Goal: Transaction & Acquisition: Purchase product/service

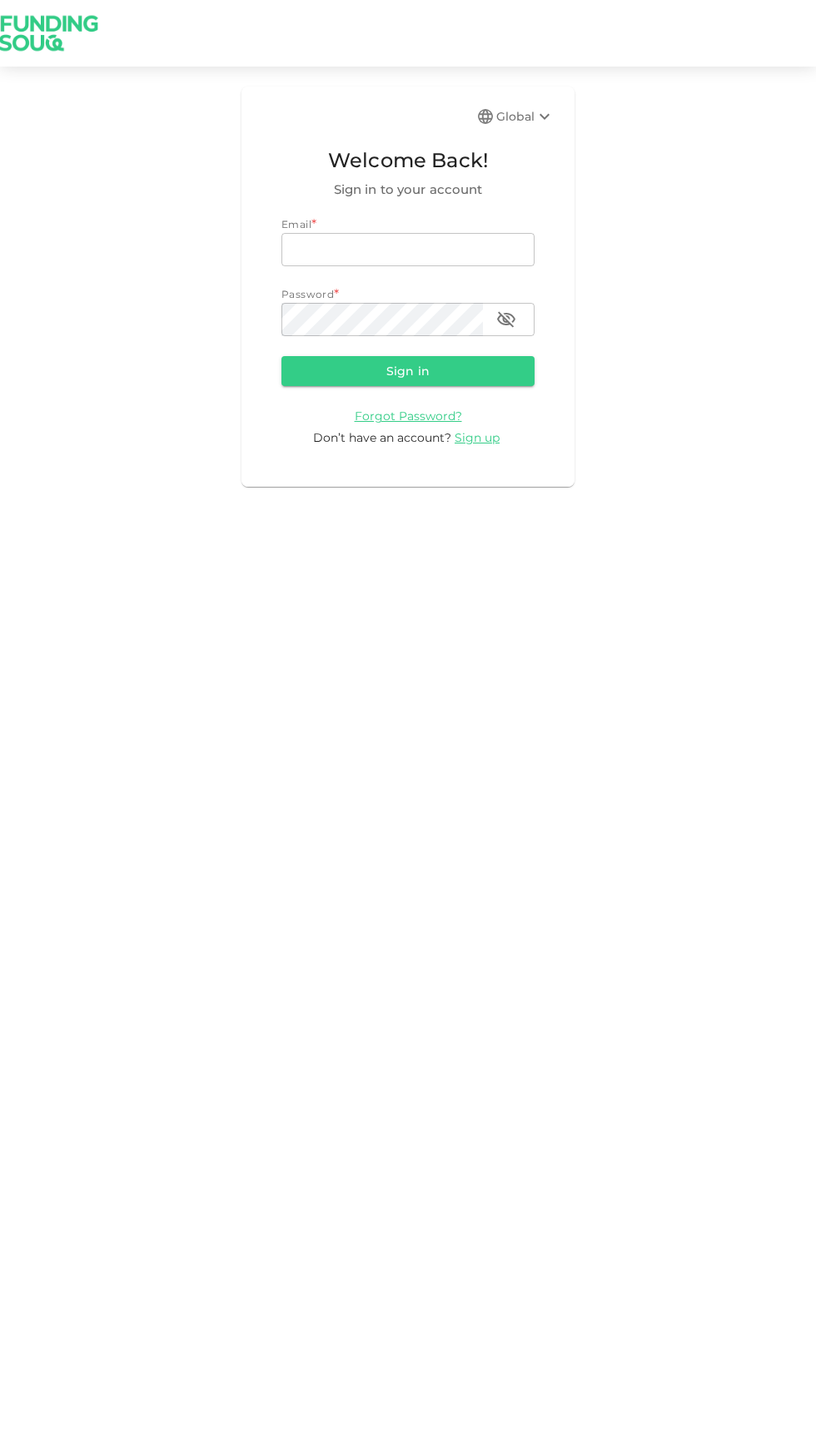
click at [401, 245] on input "email" at bounding box center [408, 250] width 253 height 34
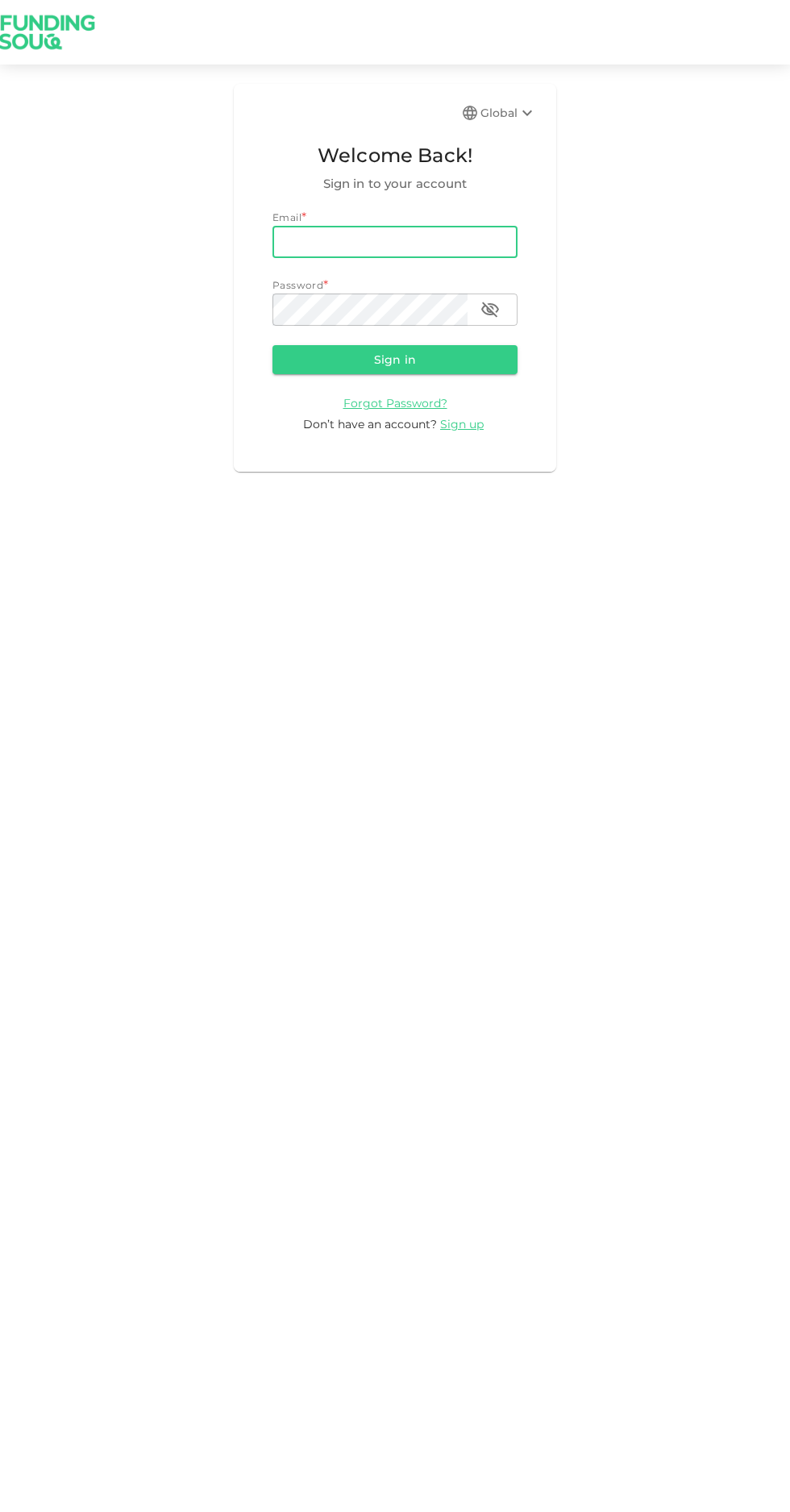
type input "[PERSON_NAME][EMAIL_ADDRESS][PERSON_NAME][PERSON_NAME][DOMAIN_NAME]"
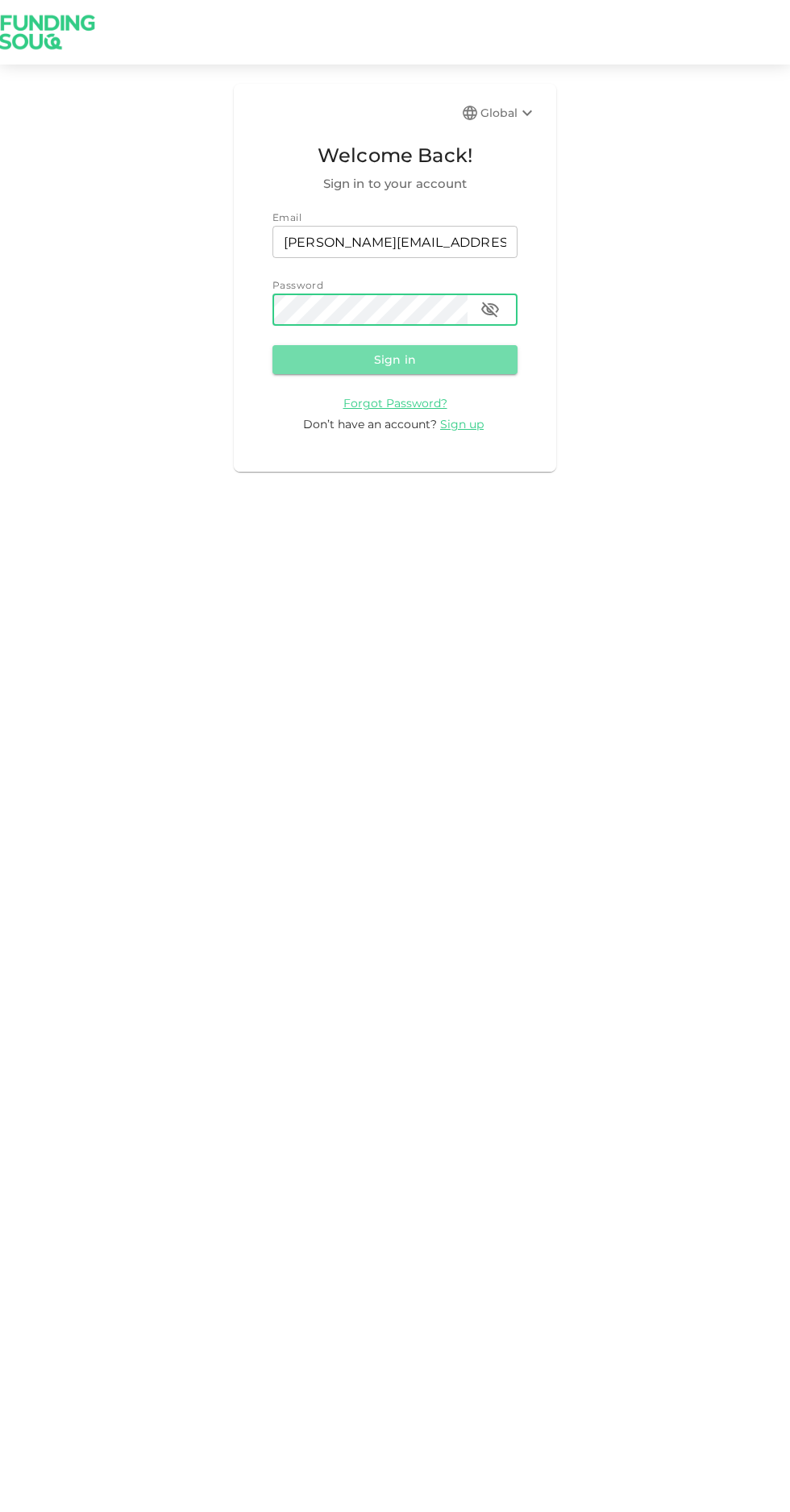
click at [368, 370] on button "Sign in" at bounding box center [395, 359] width 245 height 29
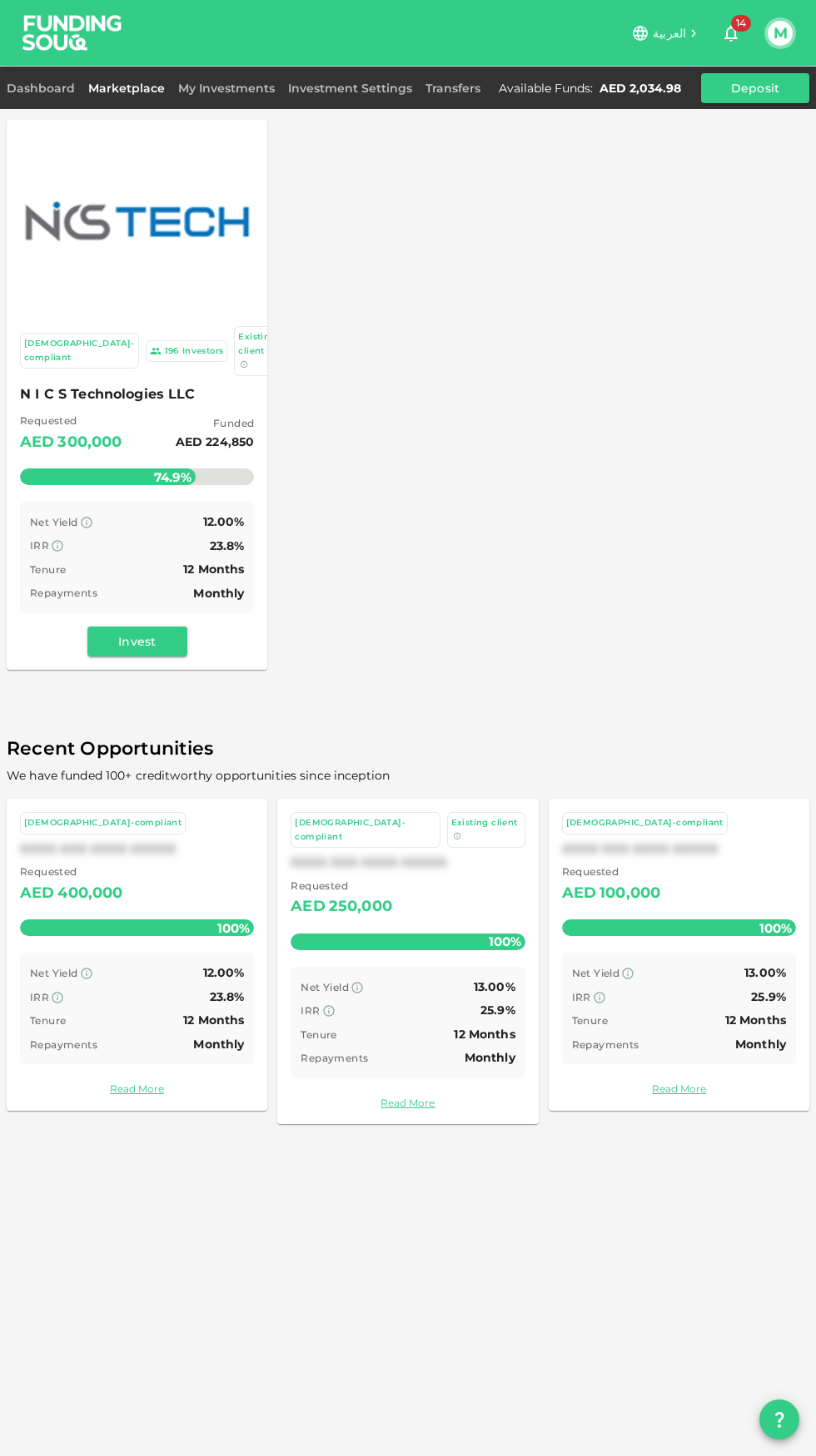
click at [213, 93] on link "My Investments" at bounding box center [227, 88] width 109 height 15
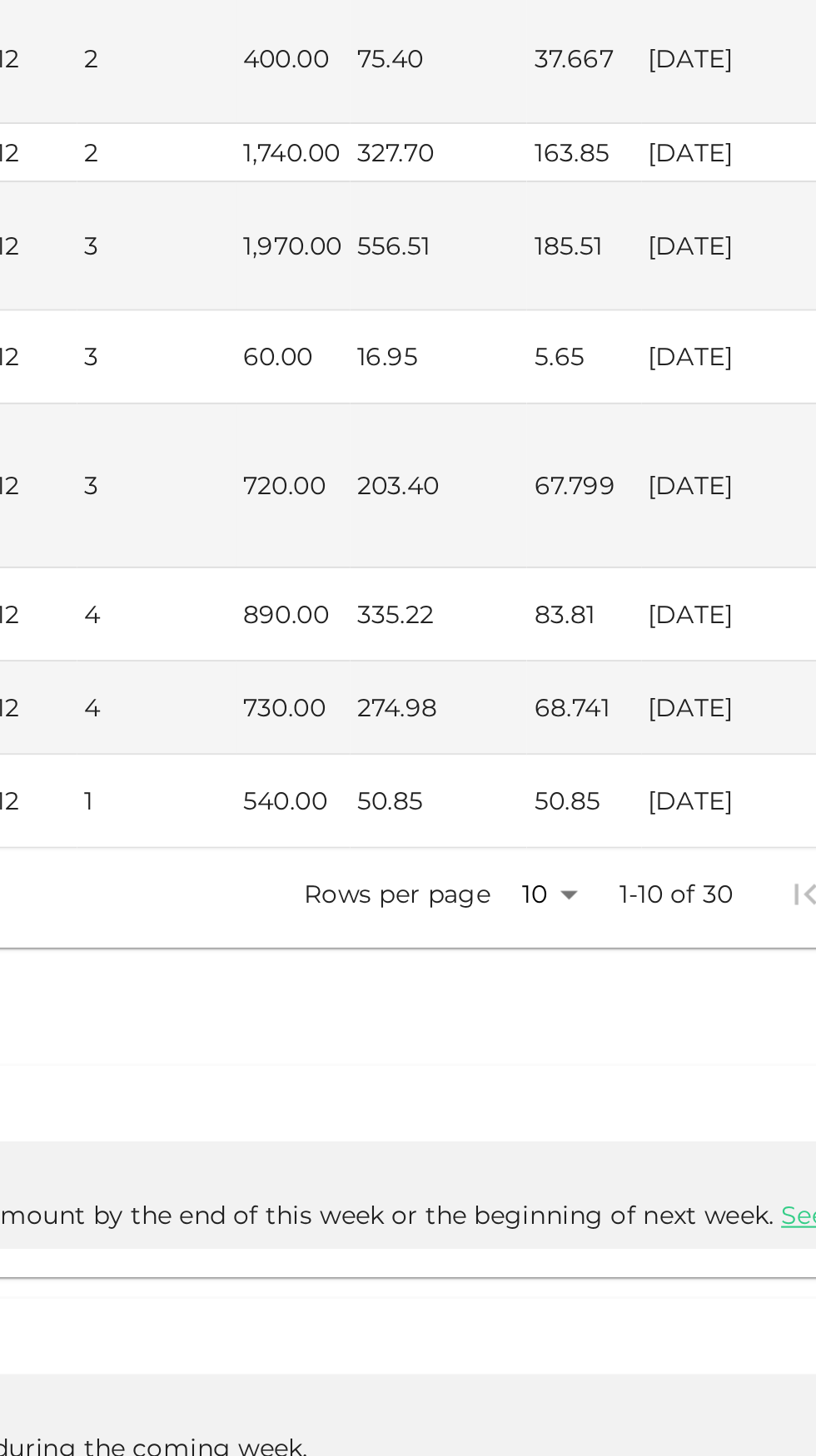
click at [563, 1023] on body "العربية 14 M Dashboard Marketplace My Investments Investment Settings Transfers…" at bounding box center [408, 728] width 816 height 1456
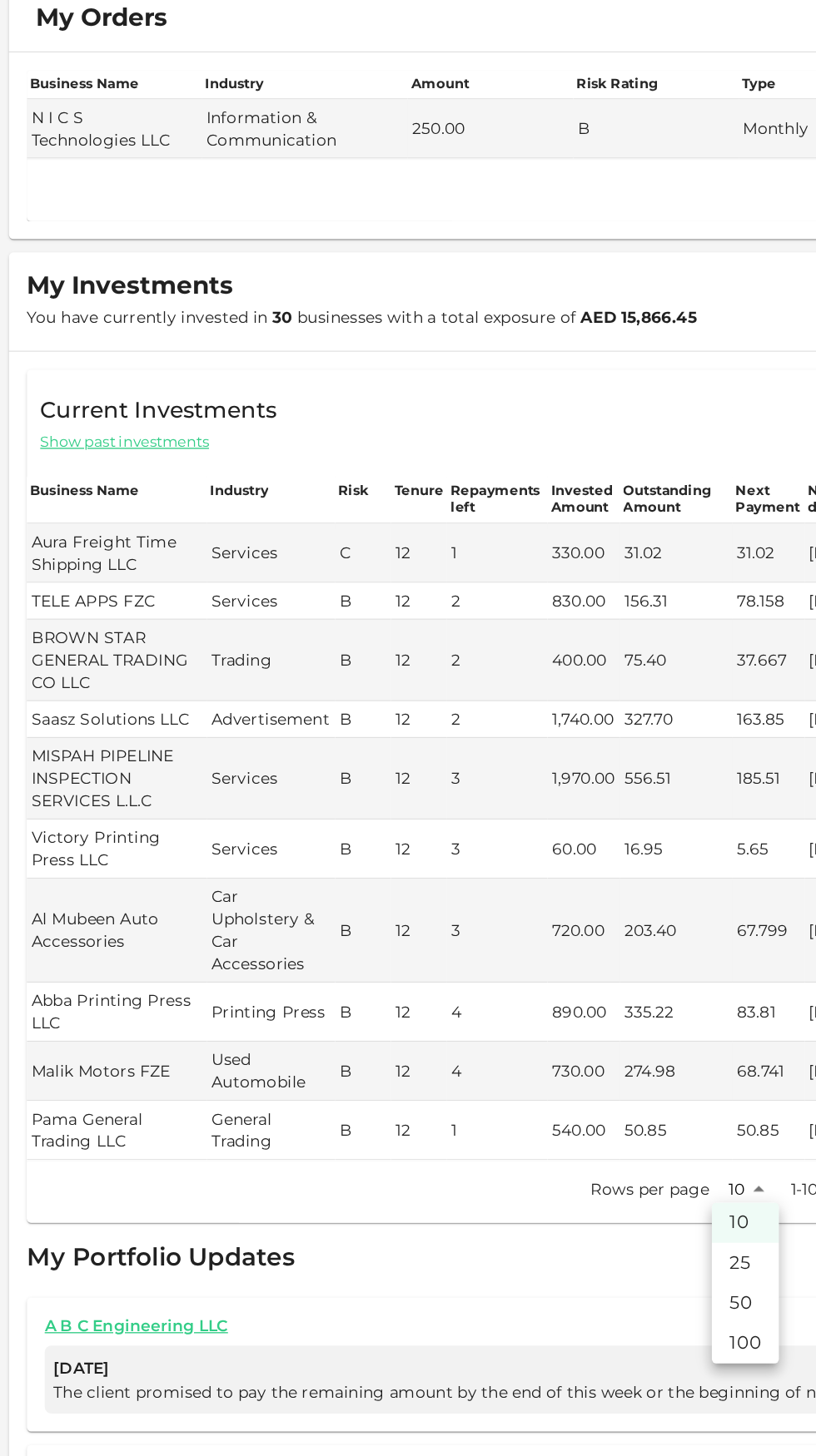
click at [529, 430] on div at bounding box center [408, 728] width 816 height 1456
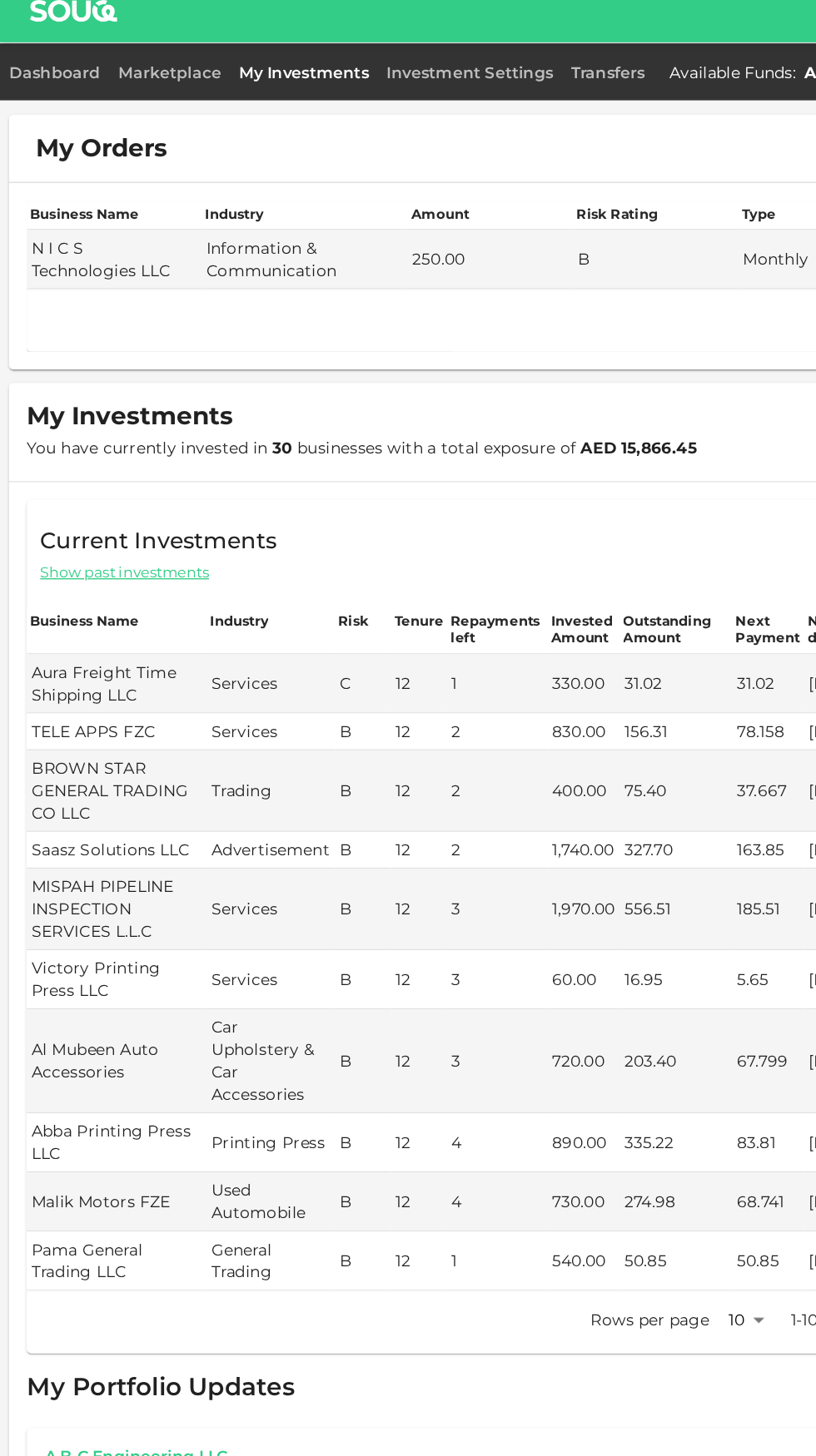
click at [345, 89] on link "Investment Settings" at bounding box center [349, 88] width 137 height 15
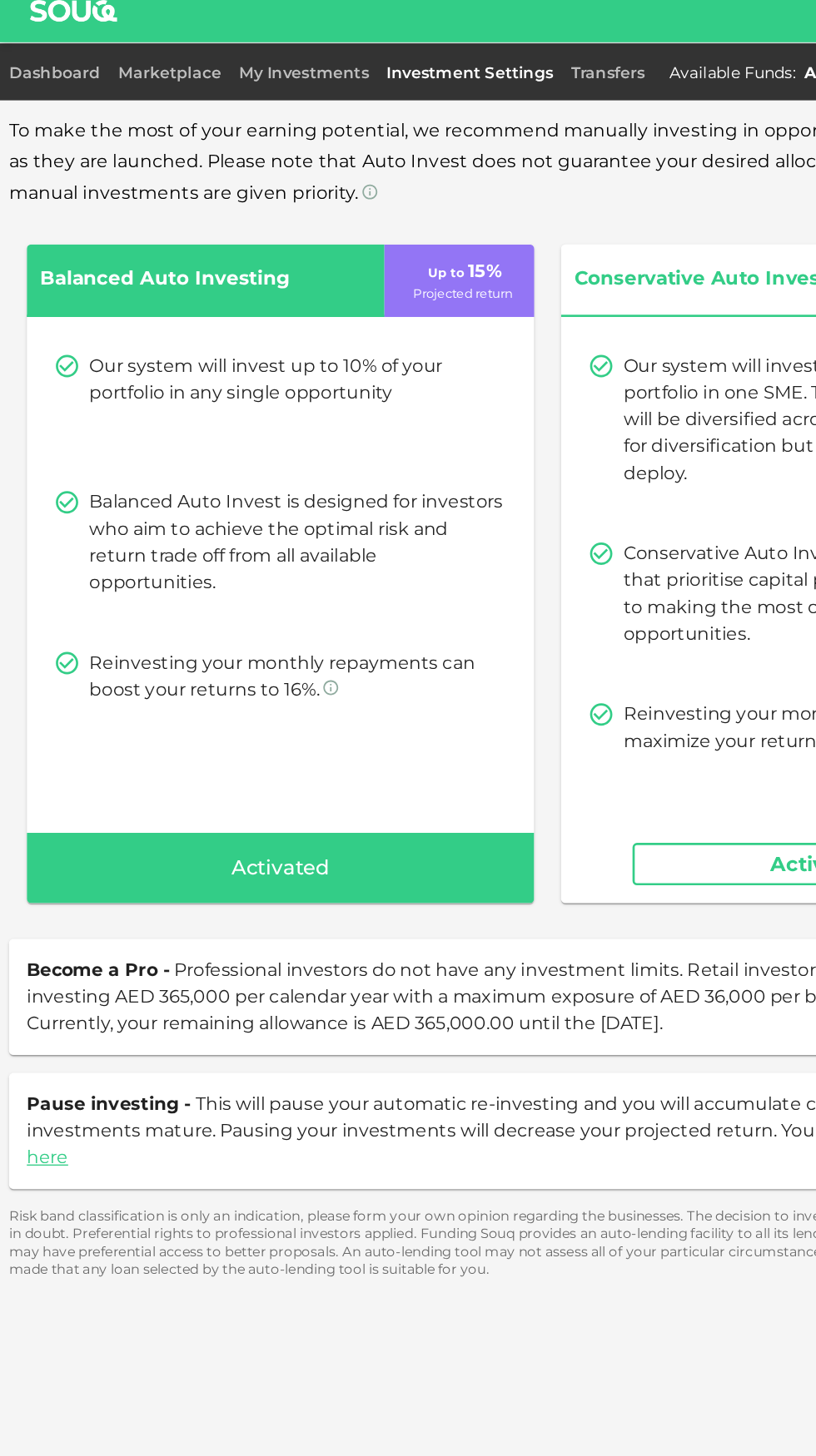
click at [33, 89] on link "Dashboard" at bounding box center [44, 88] width 75 height 15
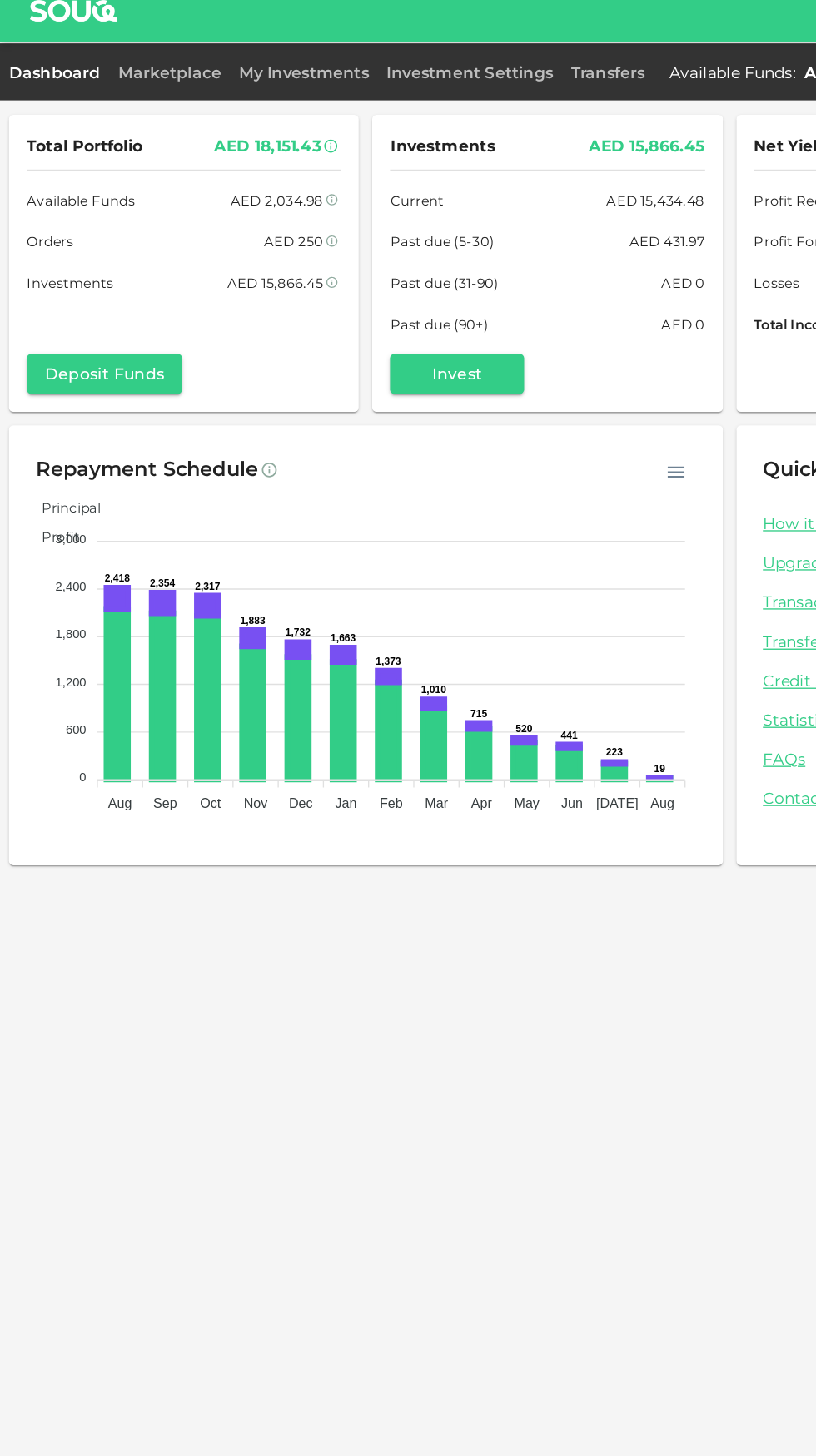
click at [104, 94] on link "Marketplace" at bounding box center [127, 88] width 90 height 15
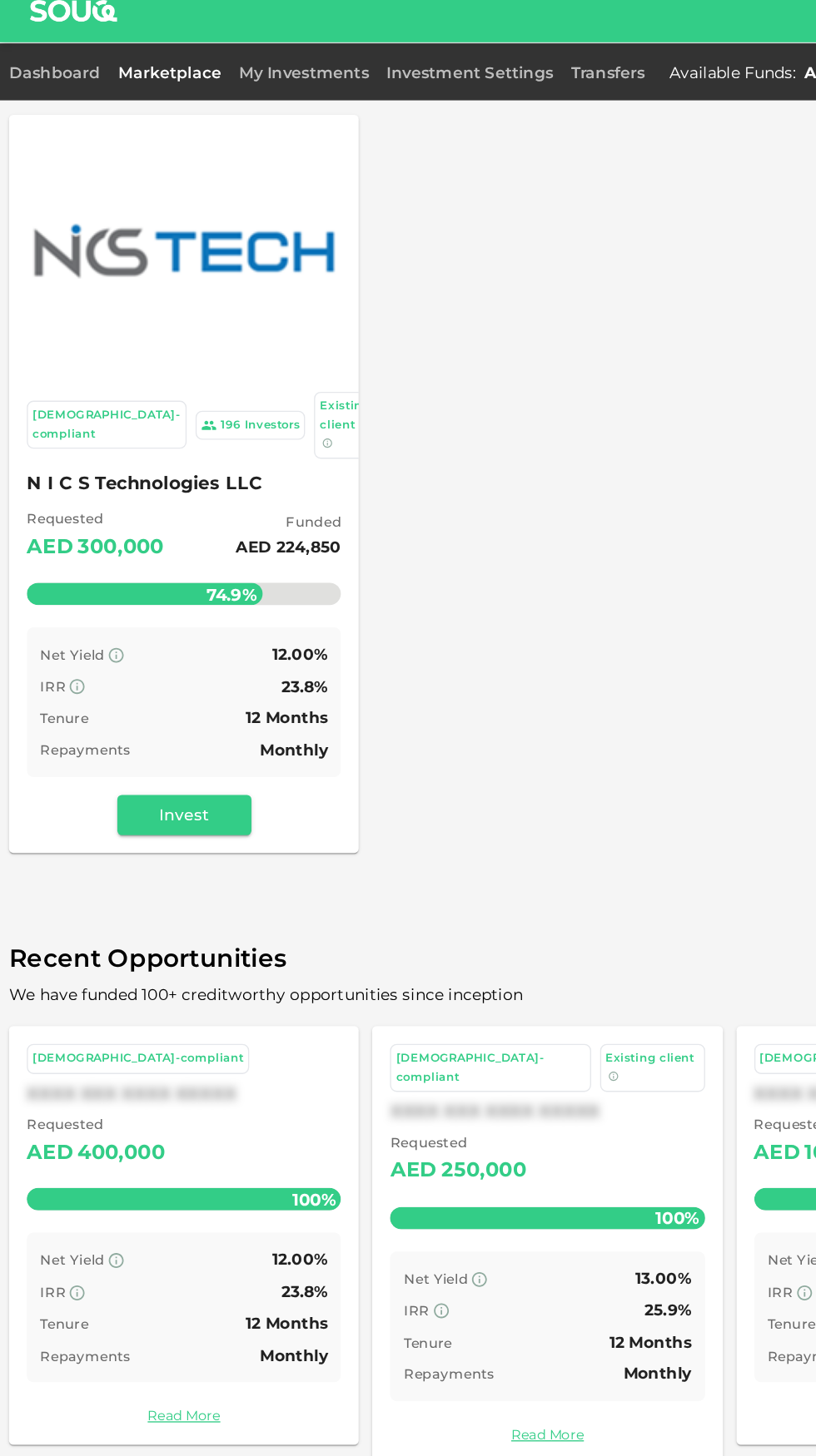
click at [228, 91] on link "My Investments" at bounding box center [227, 88] width 109 height 15
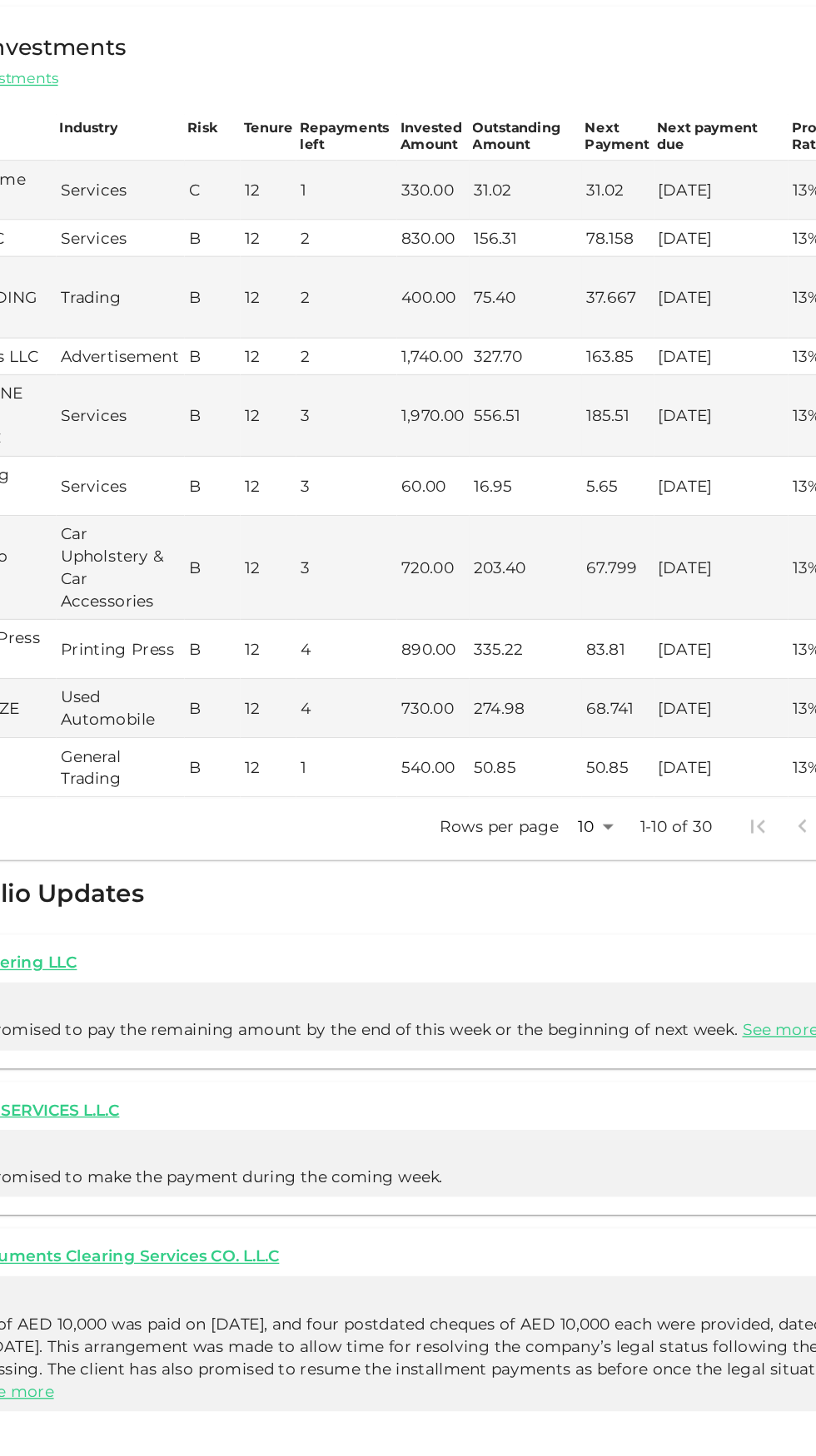
click at [553, 1020] on body "العربية 14 M Dashboard Marketplace My Investments Investment Settings Transfers…" at bounding box center [408, 728] width 816 height 1456
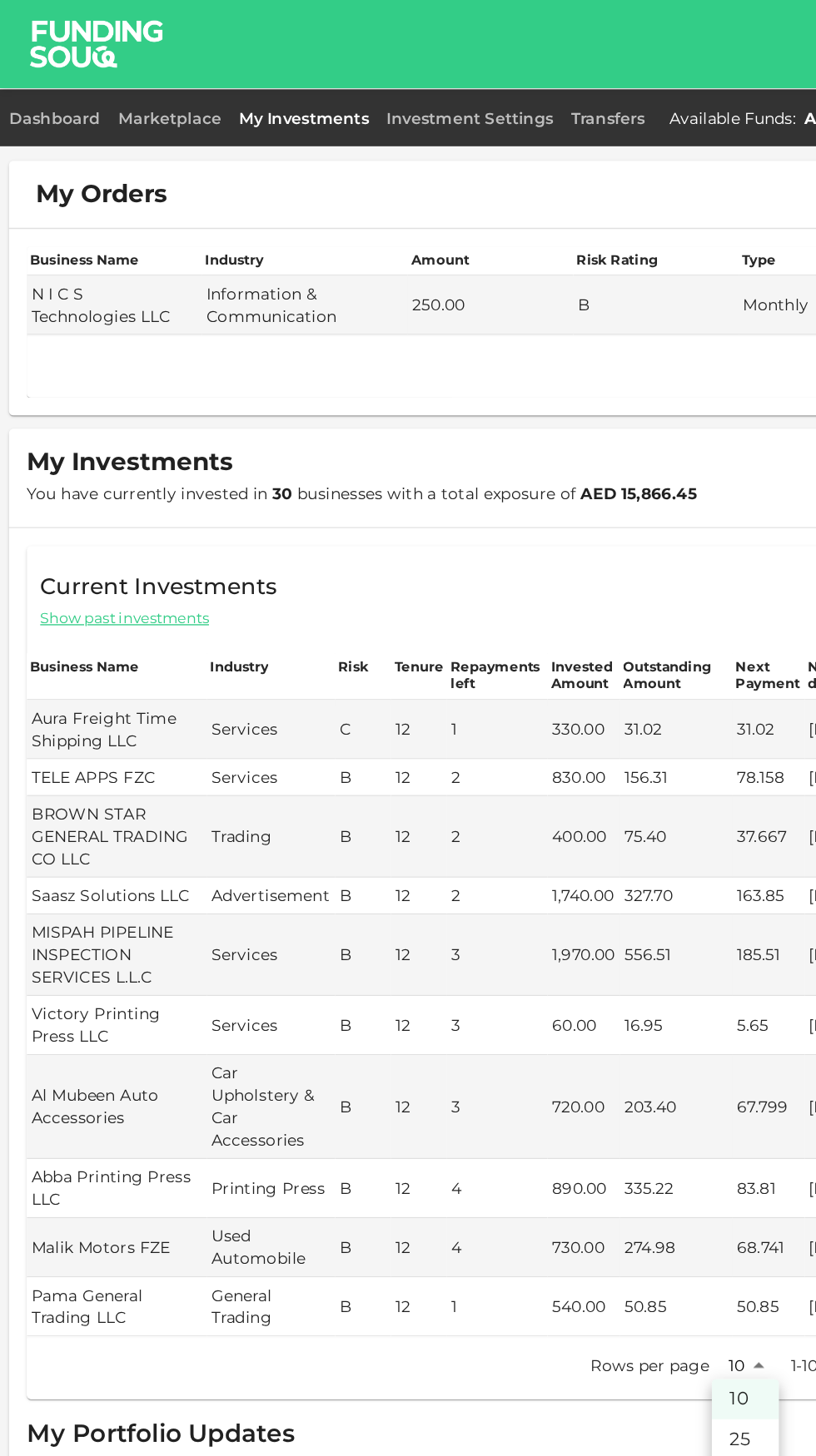
click at [546, 1104] on li "50" at bounding box center [555, 1102] width 50 height 30
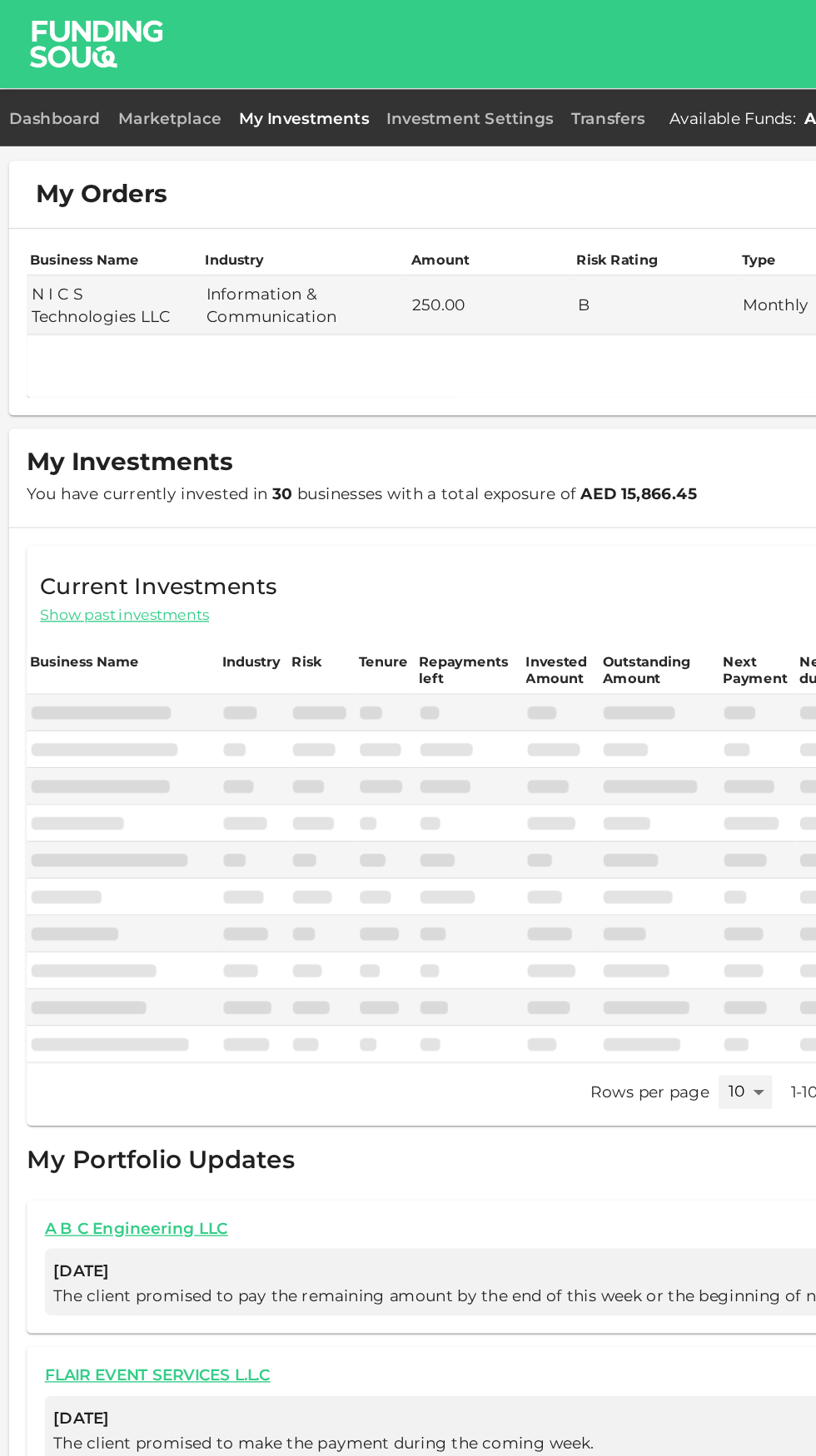
type input "50"
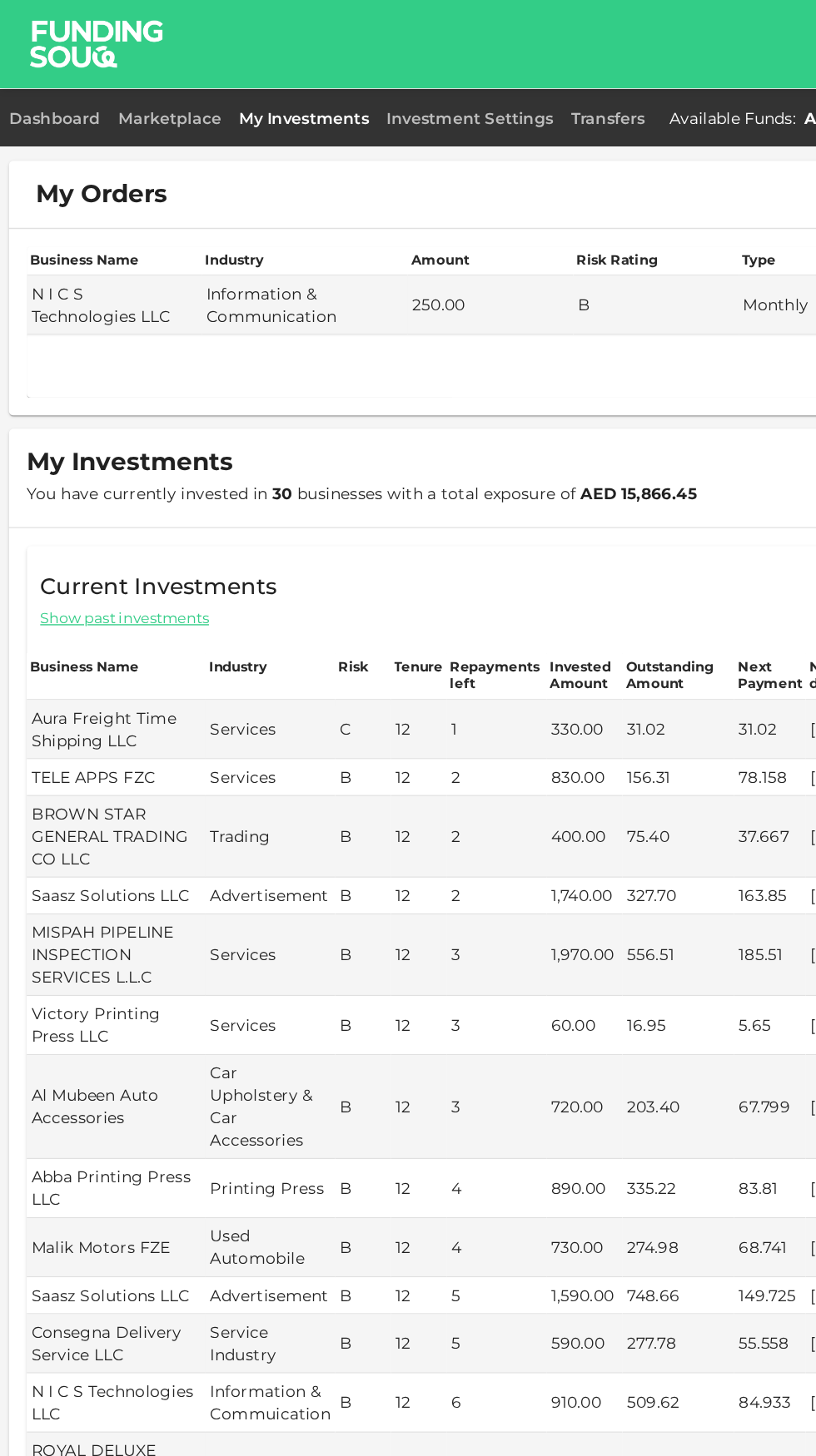
click at [110, 89] on link "Marketplace" at bounding box center [127, 88] width 90 height 15
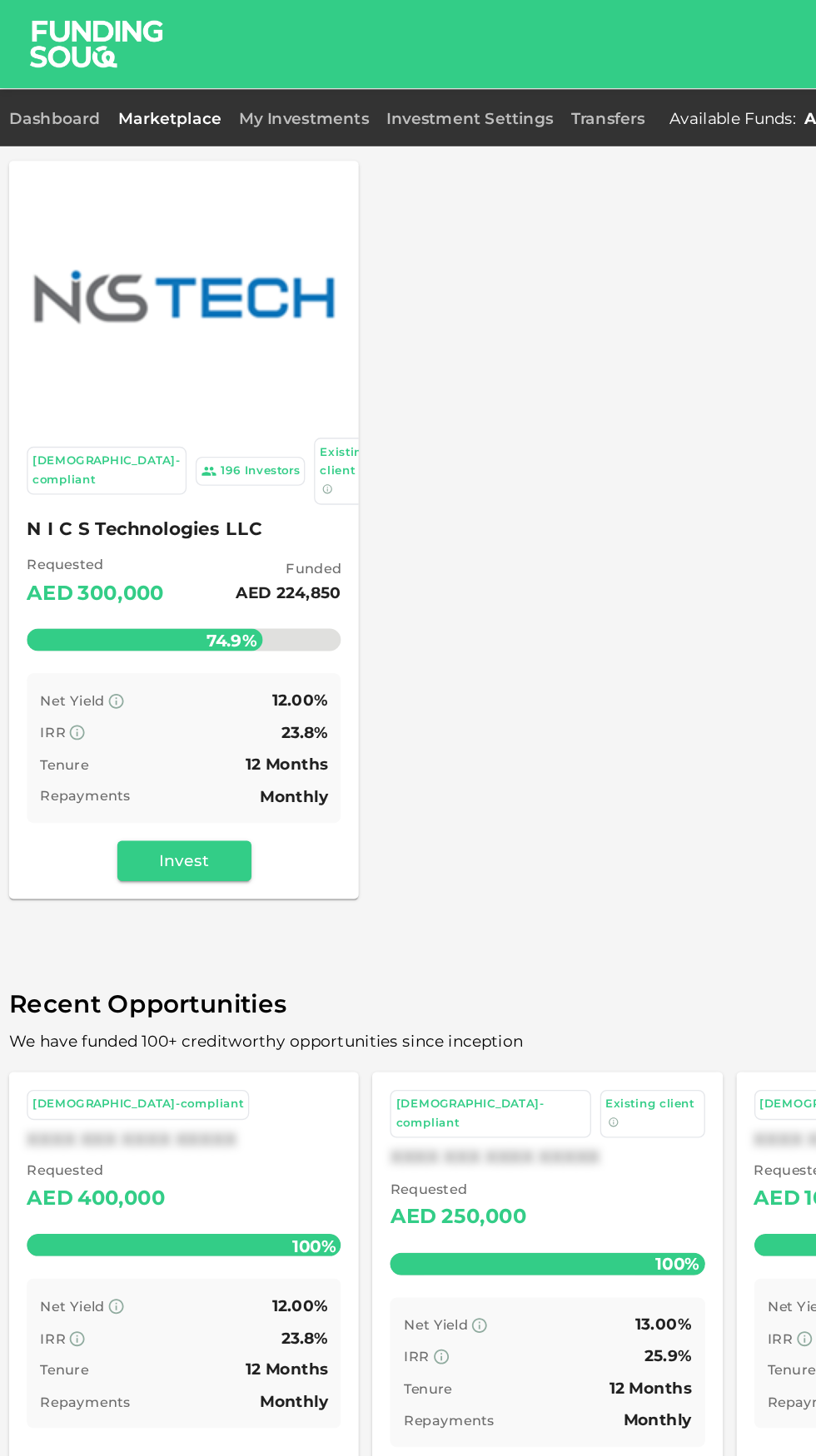
click at [141, 634] on button "Invest" at bounding box center [137, 641] width 100 height 30
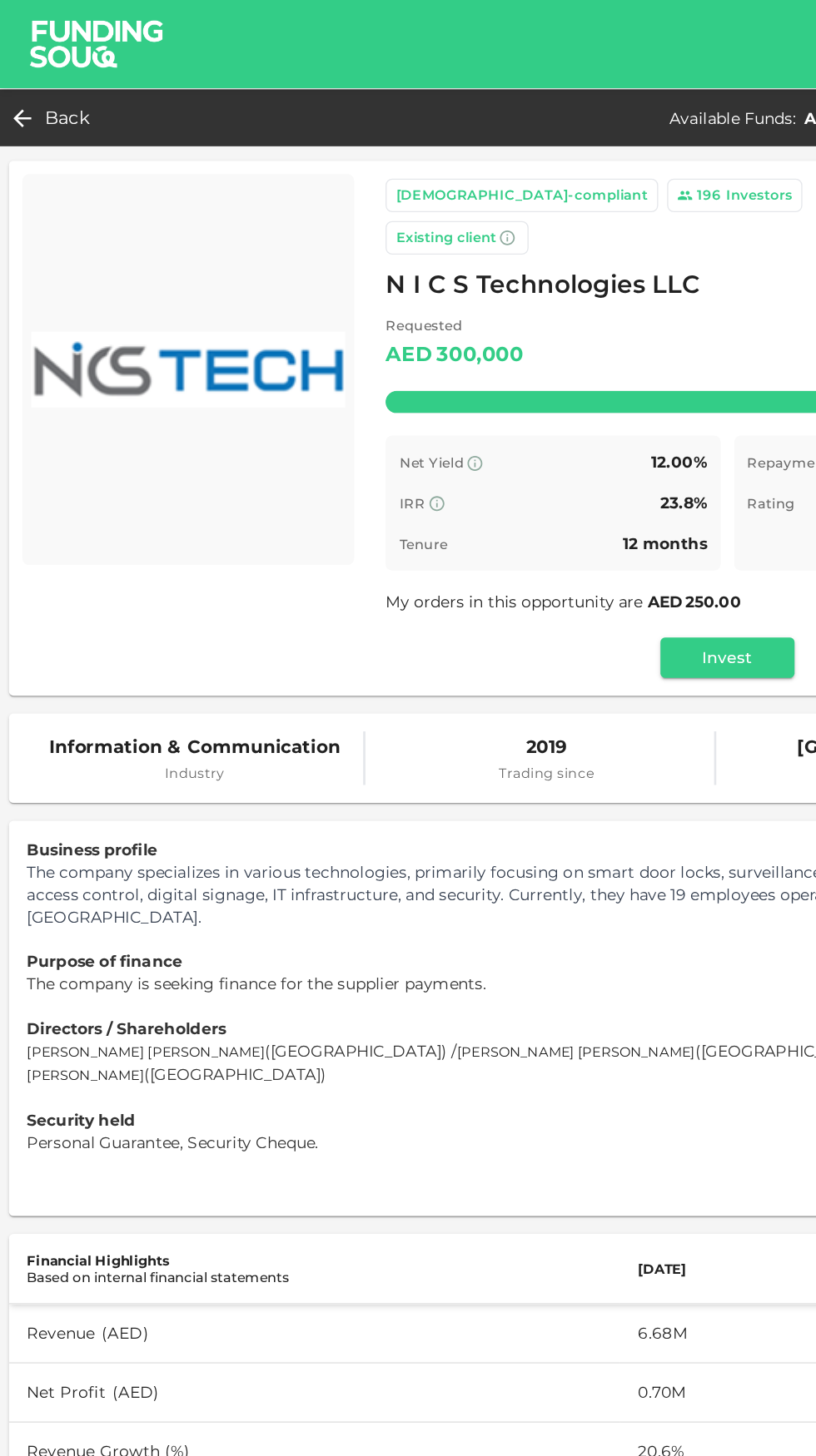
click at [536, 475] on button "Invest" at bounding box center [541, 489] width 100 height 30
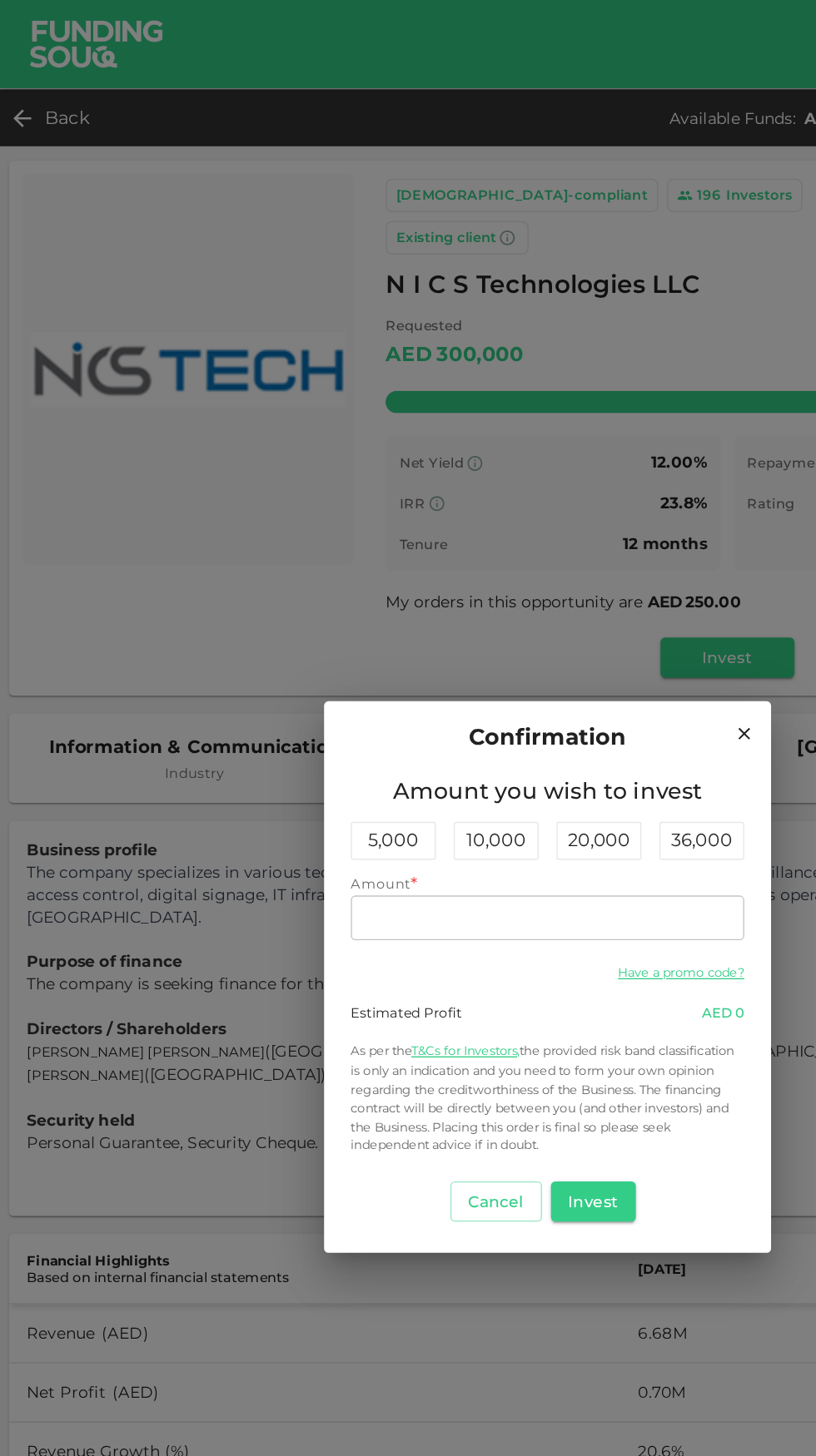
click at [372, 687] on input "Amount" at bounding box center [407, 683] width 293 height 34
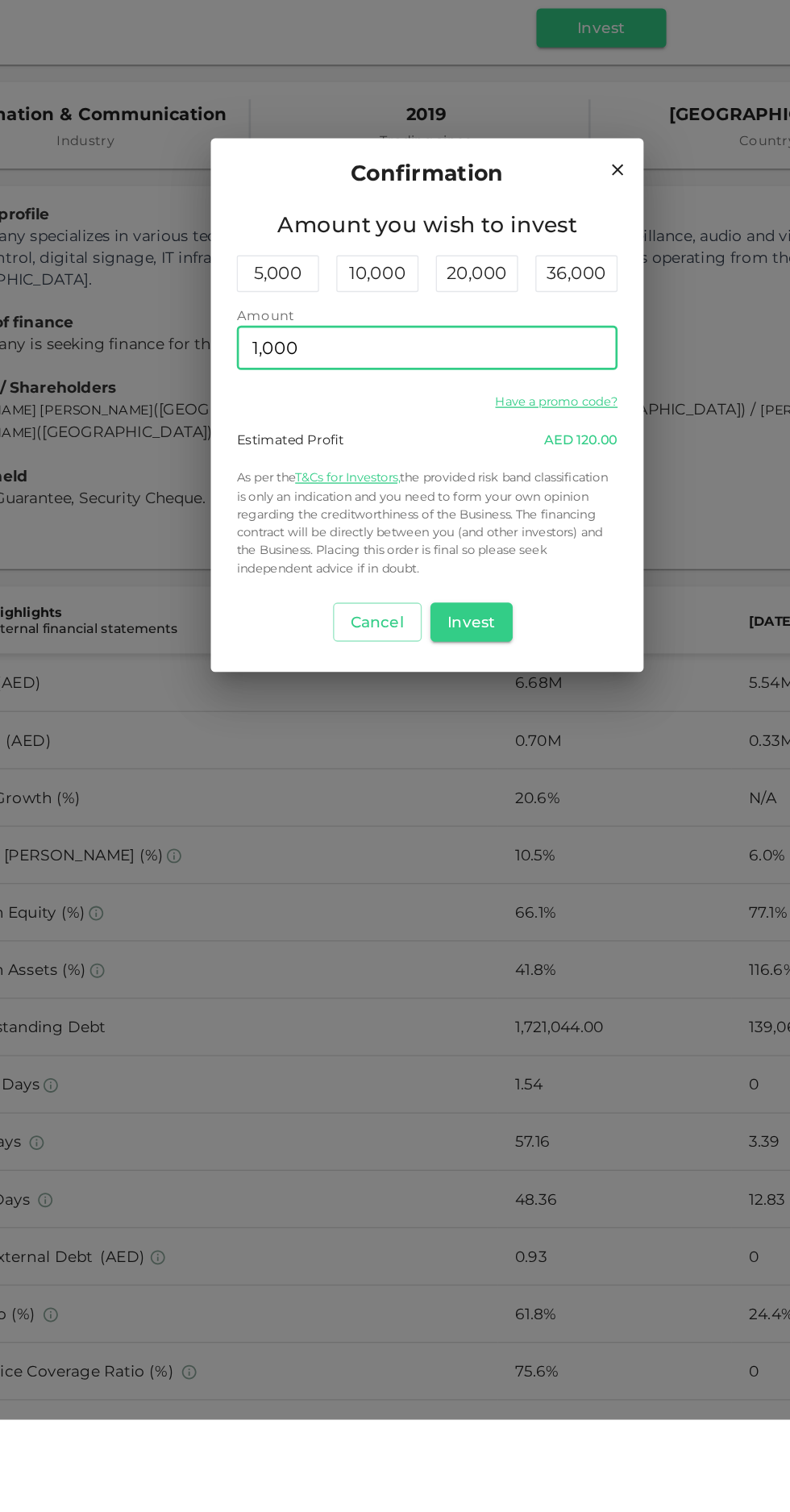
type input "1,000"
click at [536, 580] on icon at bounding box center [537, 580] width 9 height 9
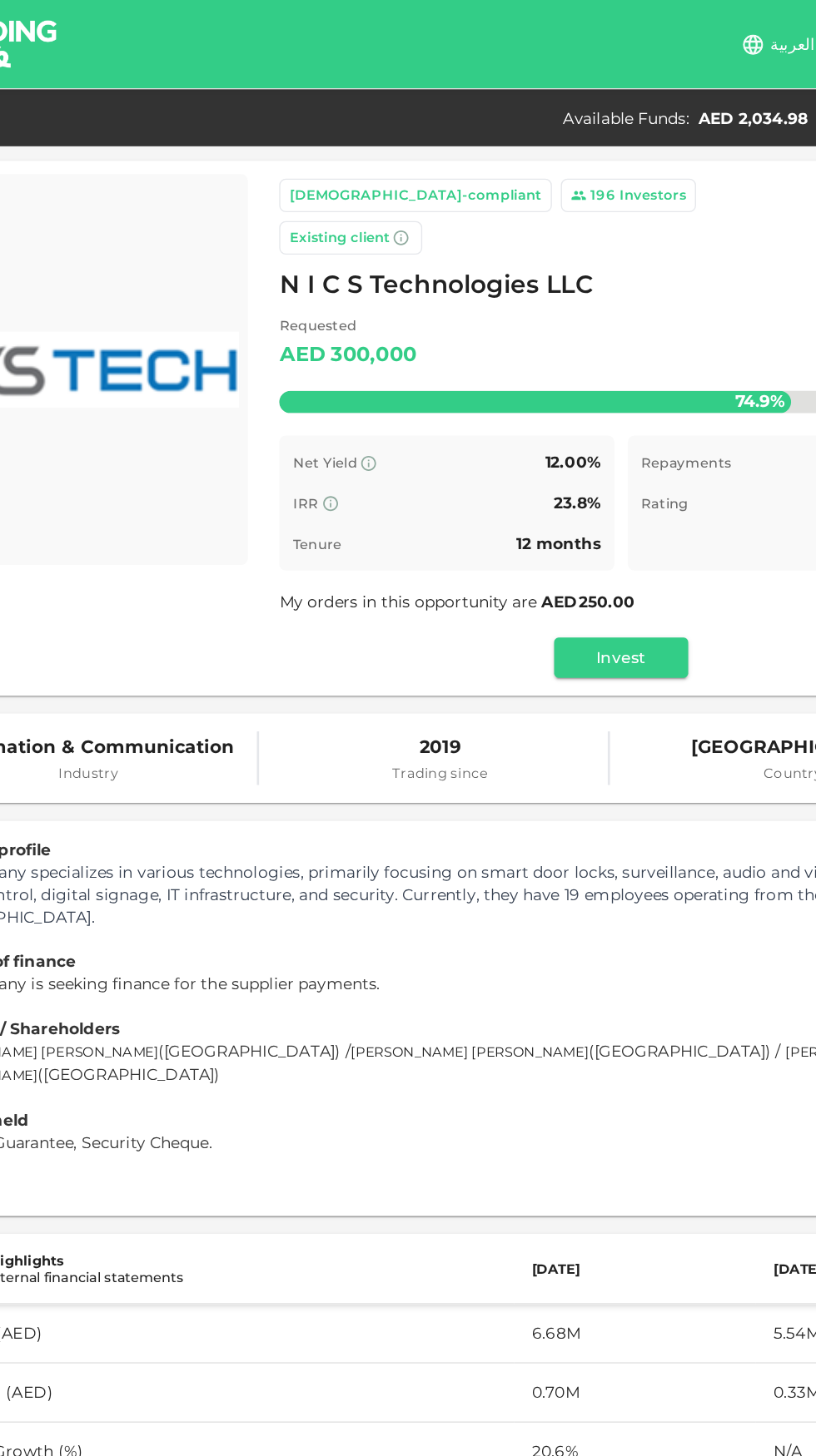
click at [546, 475] on button "Invest" at bounding box center [541, 489] width 100 height 30
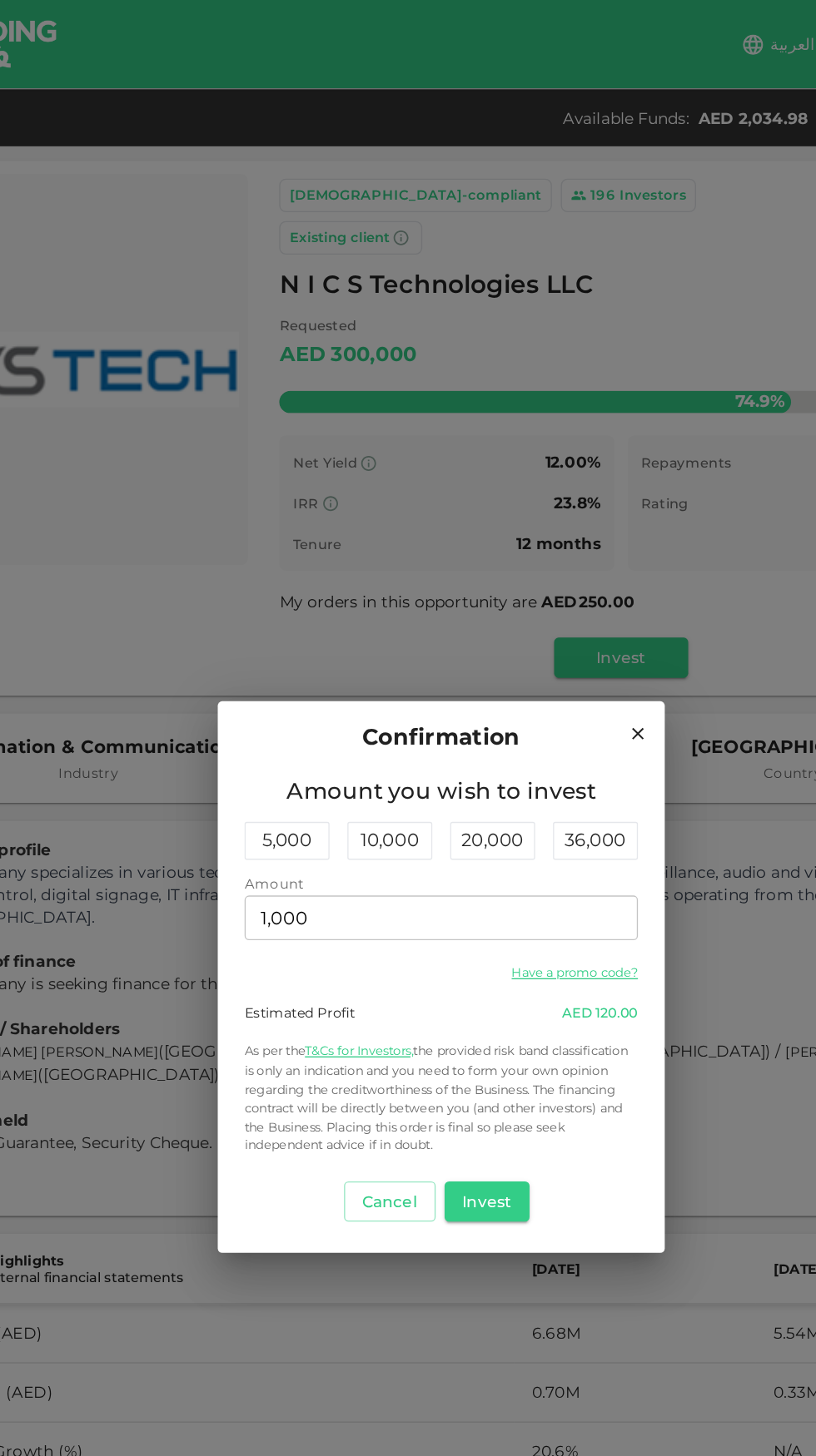
click at [444, 895] on button "Invest" at bounding box center [442, 895] width 64 height 30
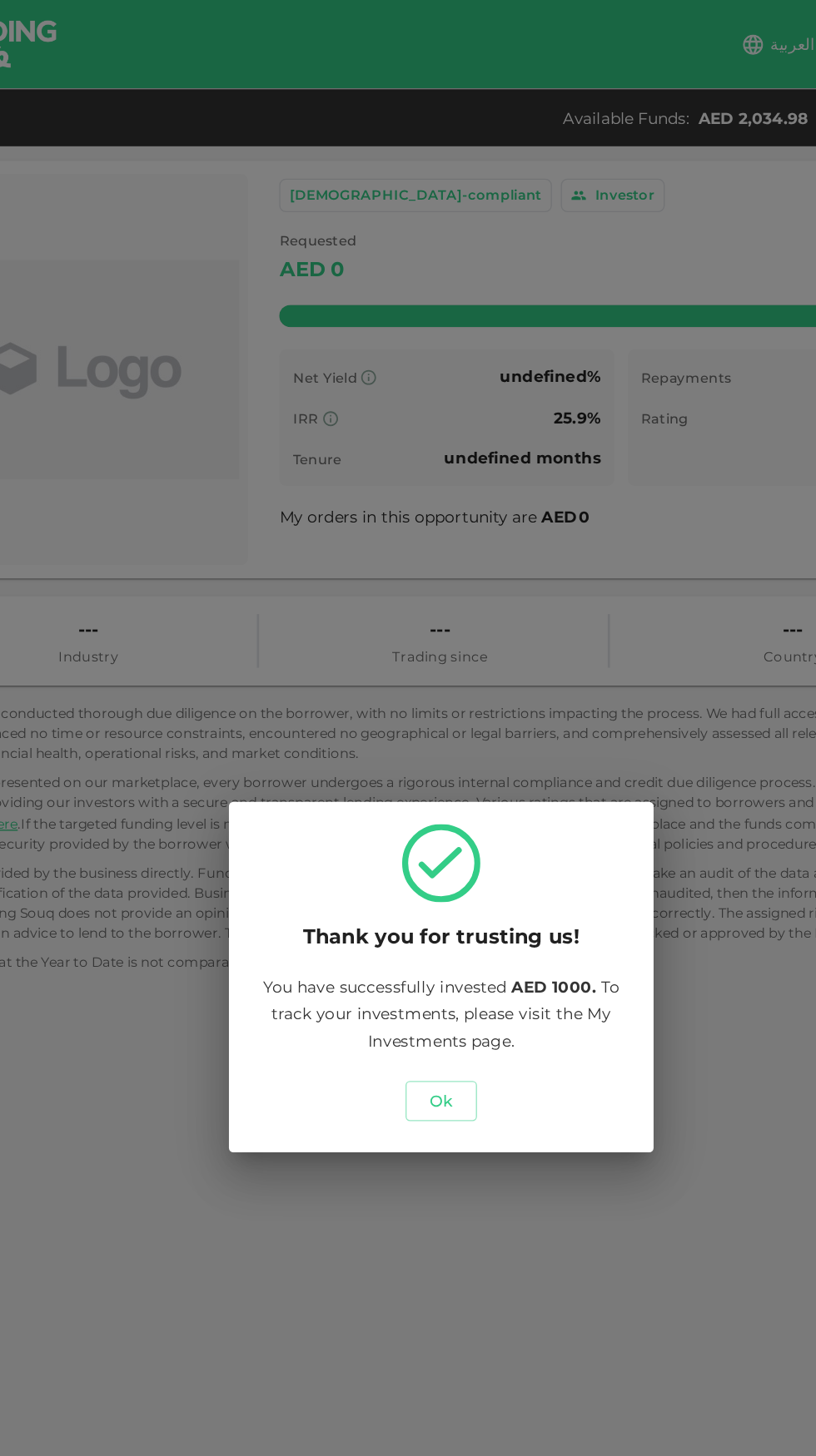
click at [420, 829] on button "Ok" at bounding box center [407, 820] width 53 height 30
